Goal: Transaction & Acquisition: Purchase product/service

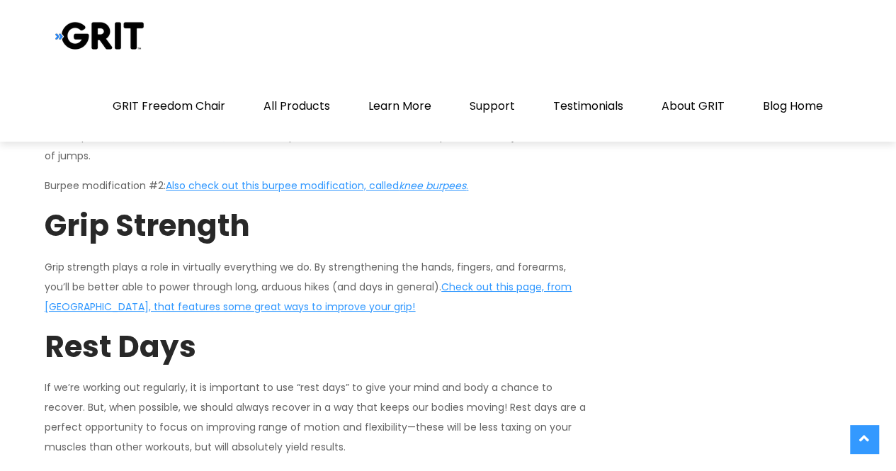
scroll to position [5100, 0]
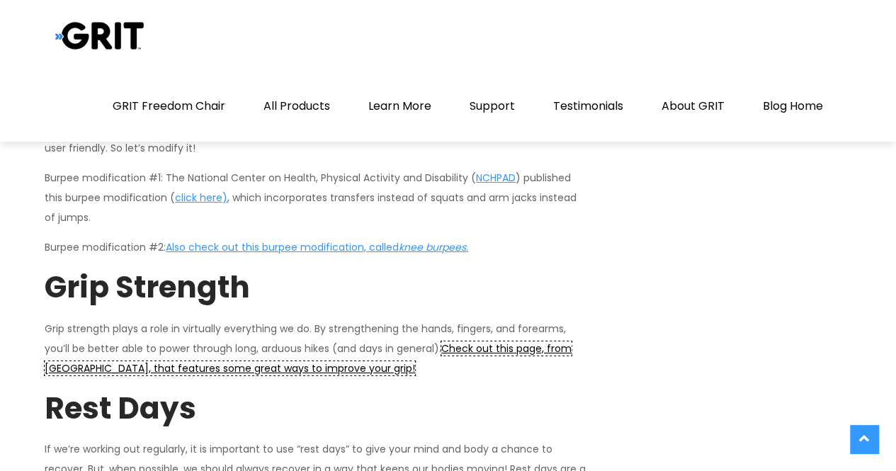
click at [188, 341] on span "Check out this page, from Independence Blue Cross, that features some great way…" at bounding box center [308, 358] width 527 height 34
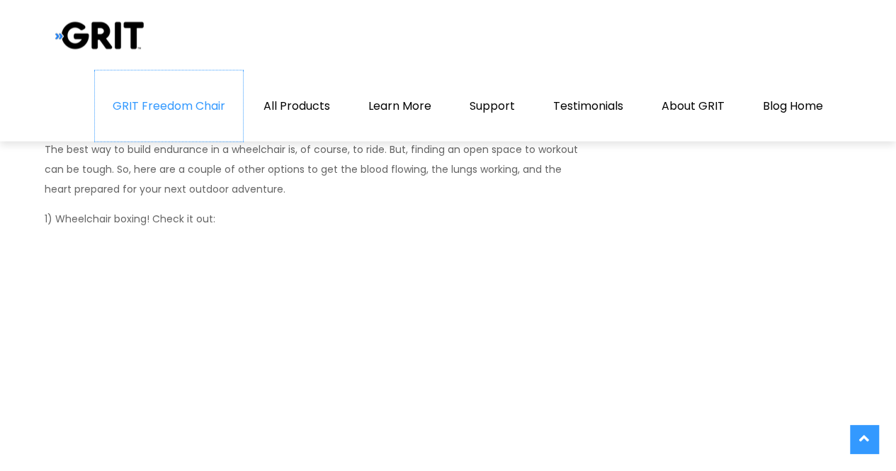
click at [174, 101] on link "GRIT Freedom Chair" at bounding box center [169, 106] width 148 height 71
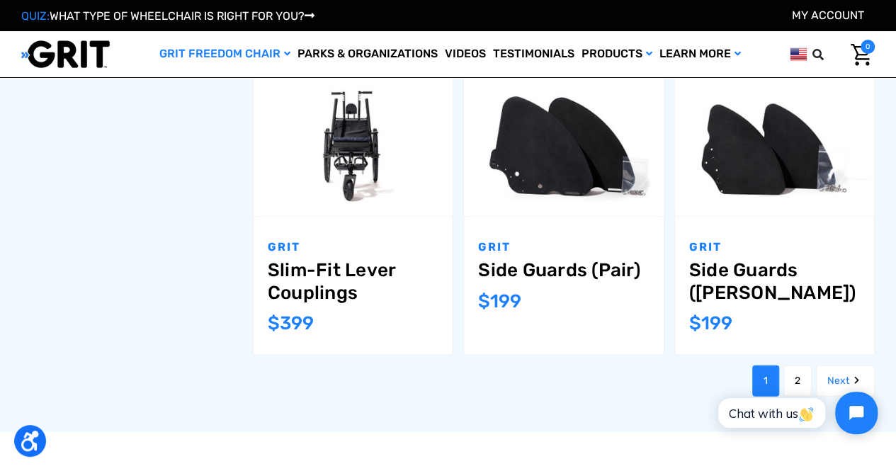
scroll to position [1204, 0]
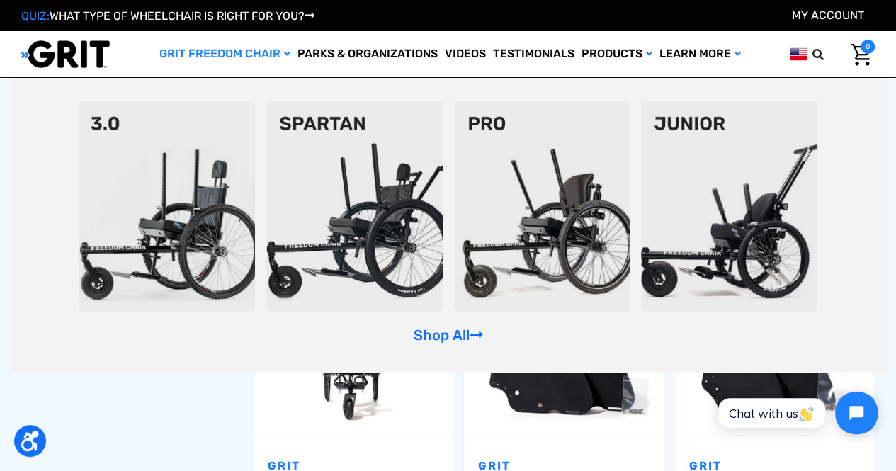
click at [284, 54] on icon "GRIT Freedom Chair" at bounding box center [287, 54] width 6 height 10
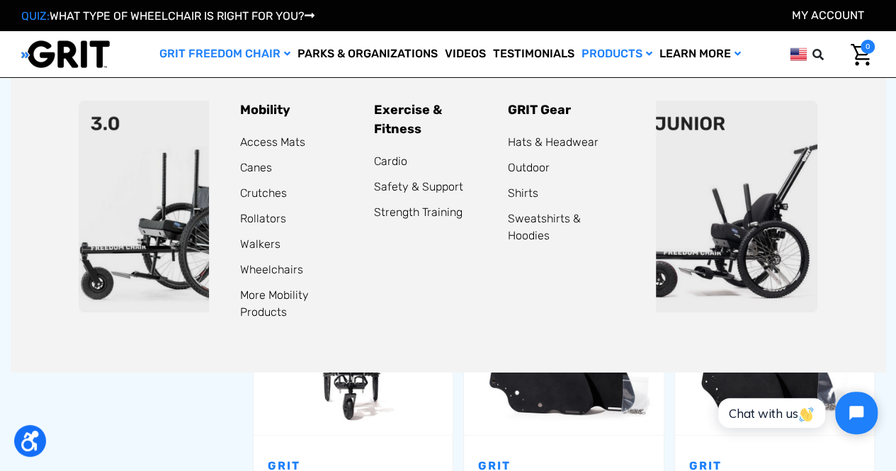
click at [596, 55] on link "Products" at bounding box center [617, 54] width 78 height 46
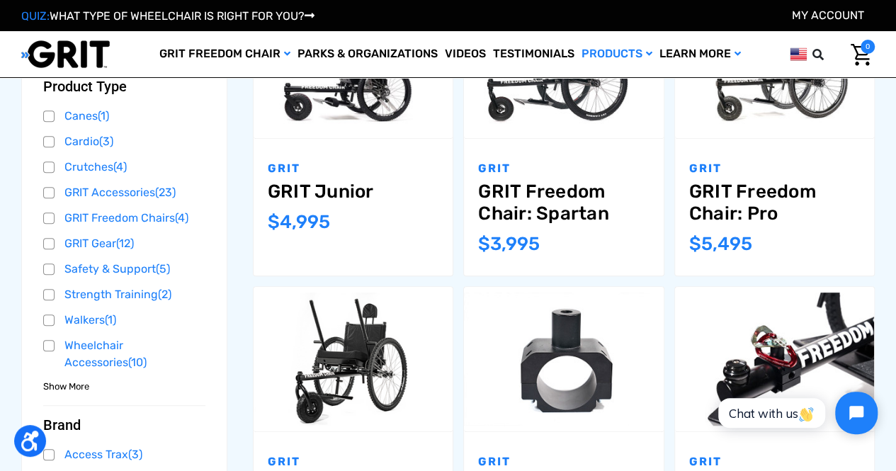
scroll to position [213, 0]
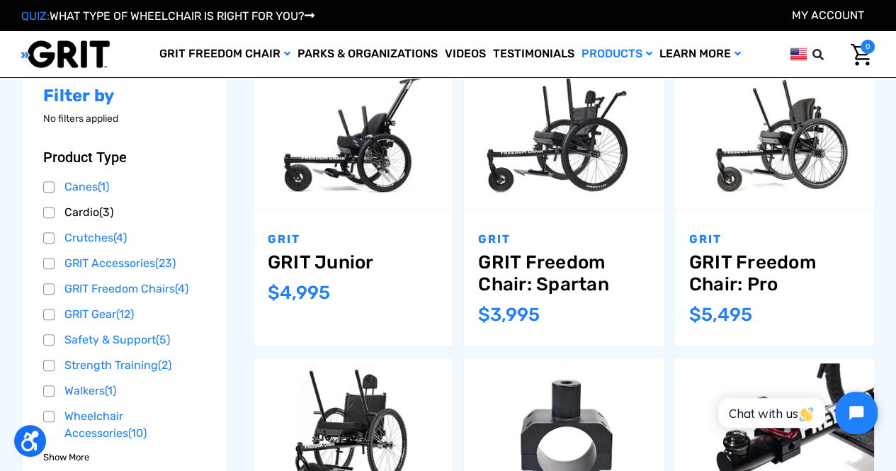
click at [79, 203] on link "Cardio (3)" at bounding box center [124, 212] width 162 height 21
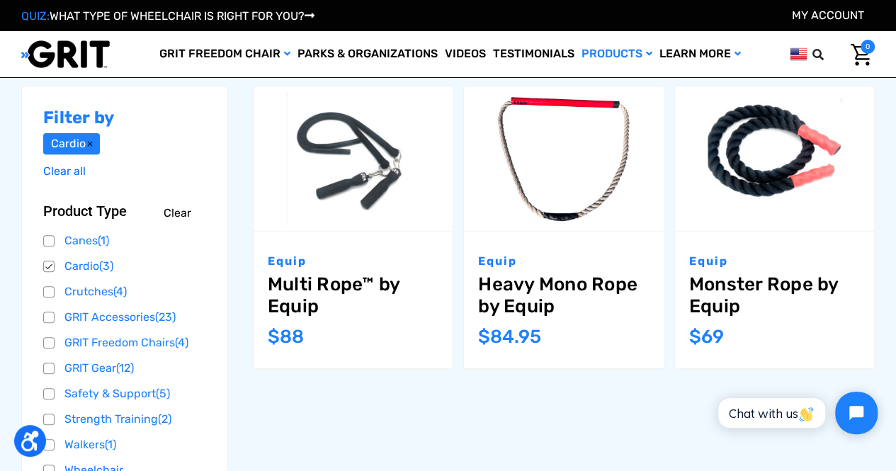
scroll to position [213, 0]
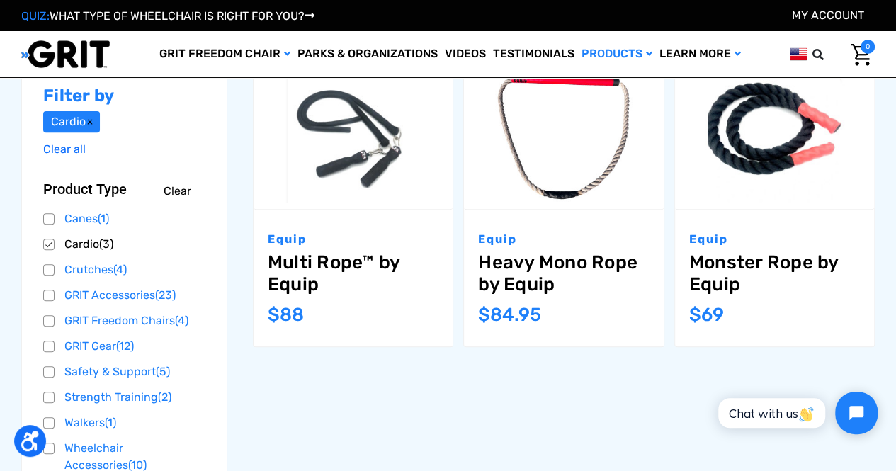
click at [46, 242] on link "Cardio (3)" at bounding box center [124, 244] width 162 height 21
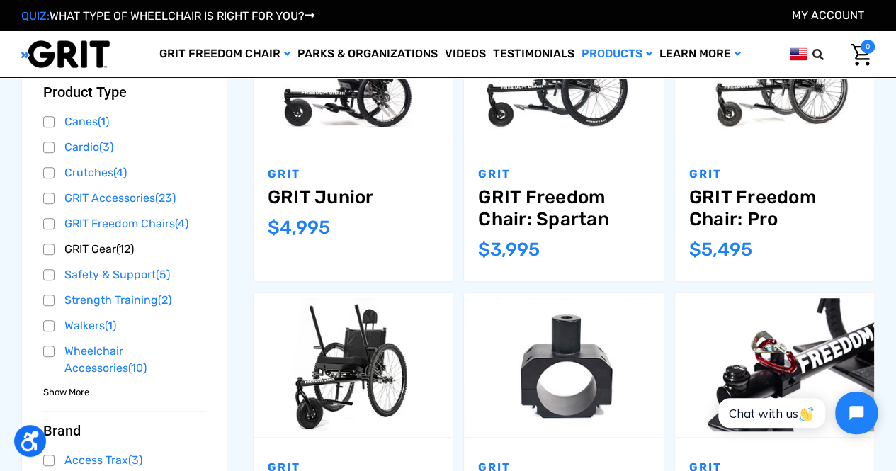
scroll to position [359, 0]
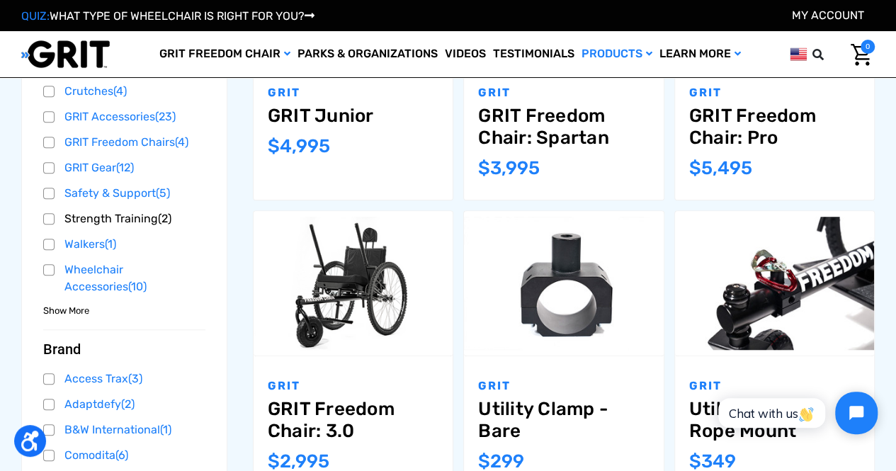
click at [87, 222] on link "Strength Training (2)" at bounding box center [124, 218] width 162 height 21
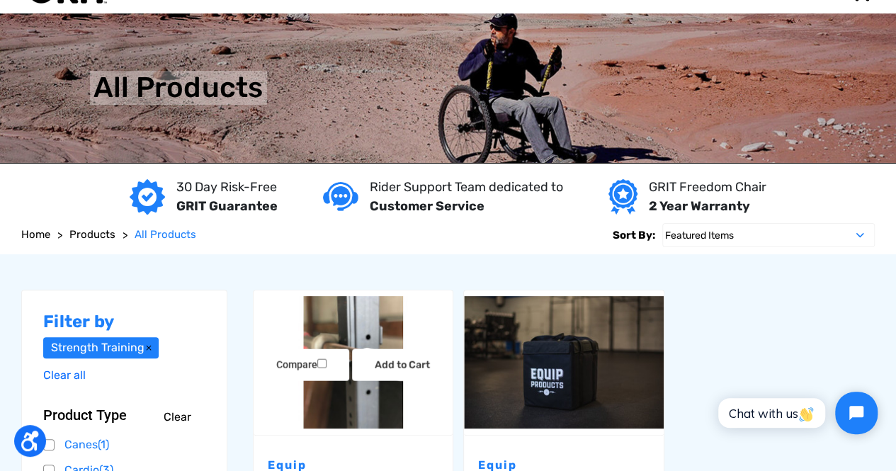
scroll to position [142, 0]
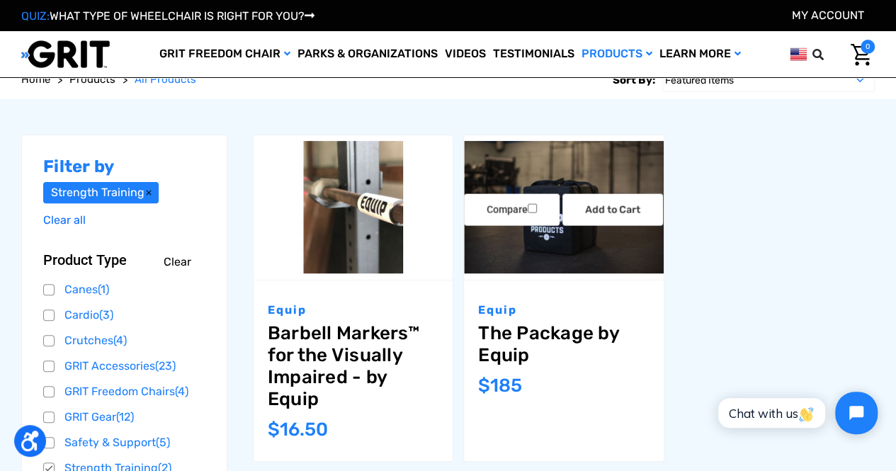
click at [536, 267] on img "The Package by Equip,$185.00\a" at bounding box center [563, 207] width 199 height 132
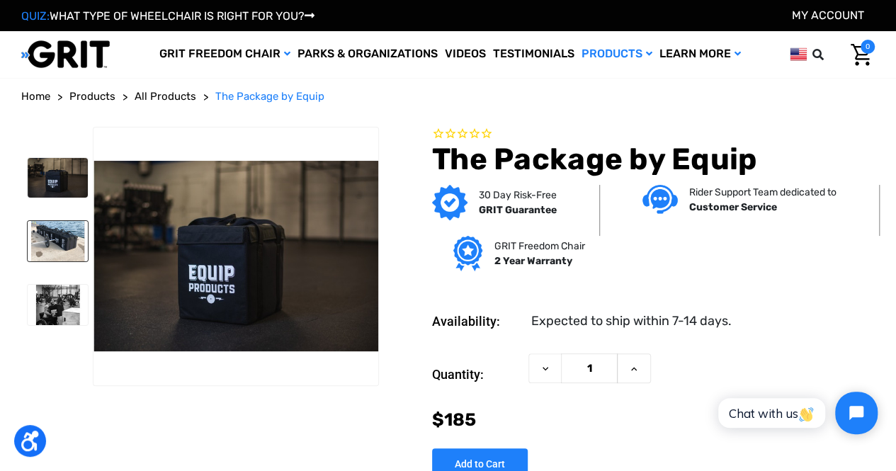
click at [54, 242] on img at bounding box center [58, 241] width 60 height 40
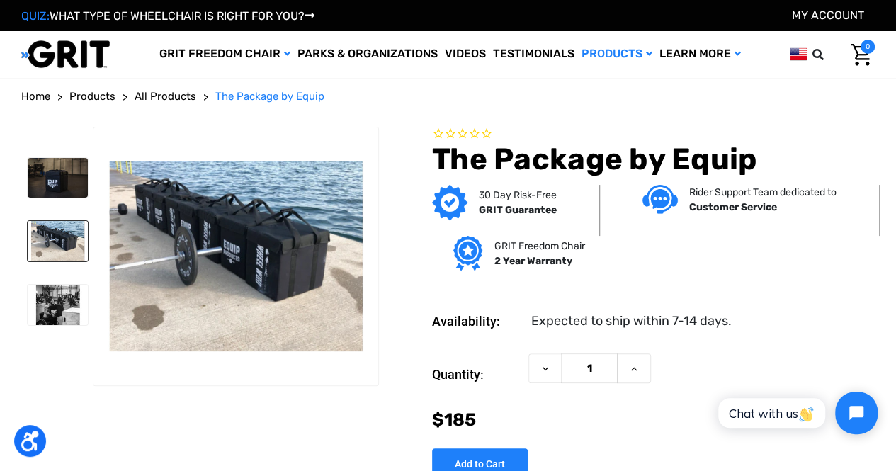
click at [46, 273] on ul at bounding box center [57, 247] width 72 height 241
click at [50, 290] on img at bounding box center [58, 305] width 60 height 40
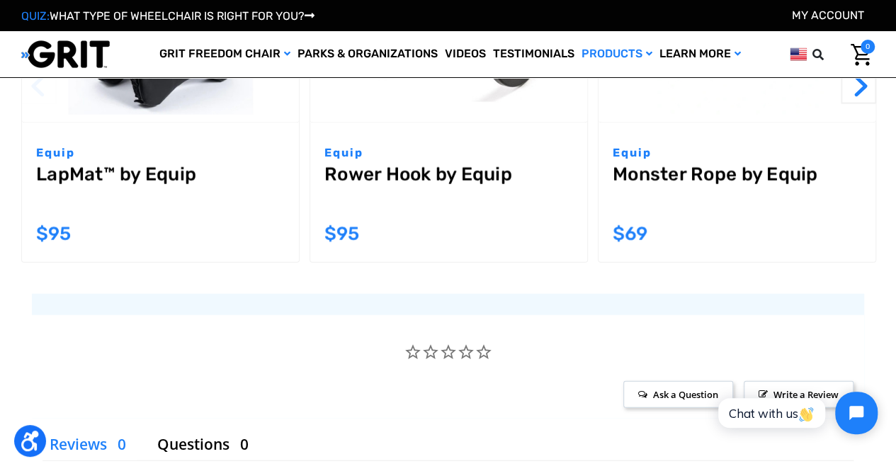
scroll to position [1488, 0]
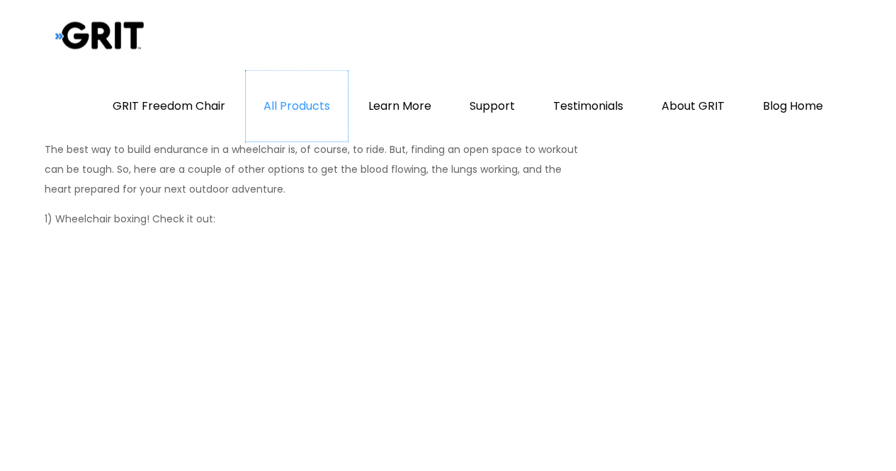
click at [316, 101] on link "All Products" at bounding box center [297, 106] width 102 height 71
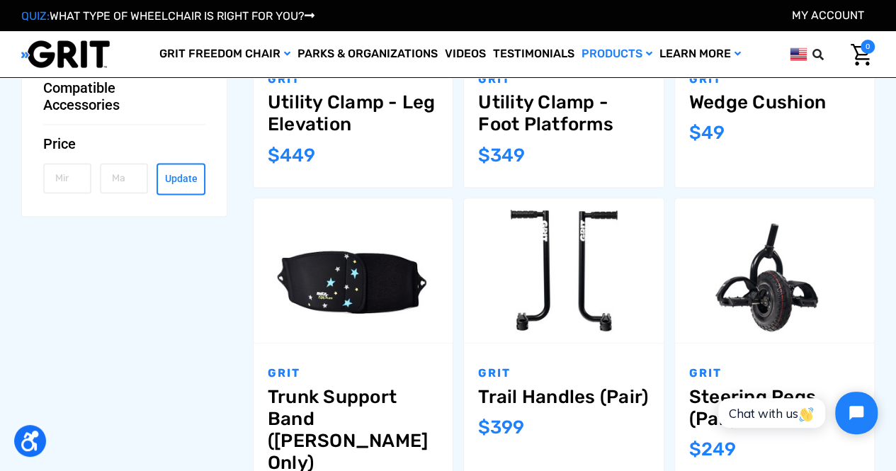
scroll to position [992, 0]
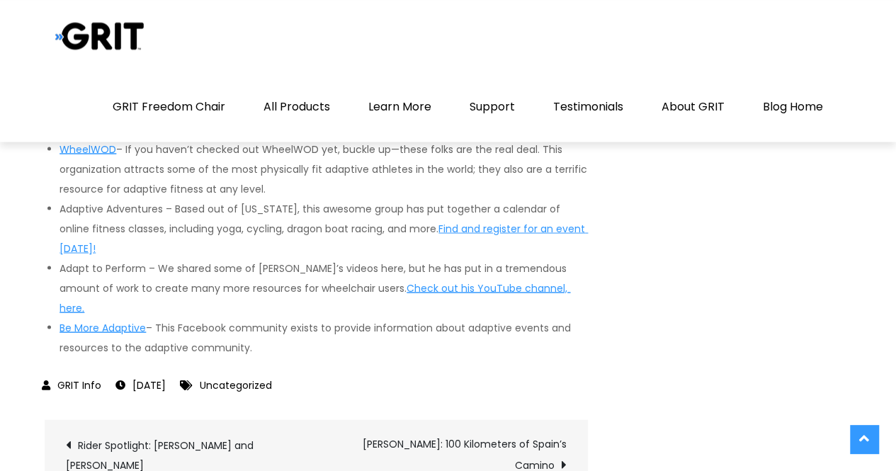
scroll to position [6700, 0]
